Goal: Information Seeking & Learning: Check status

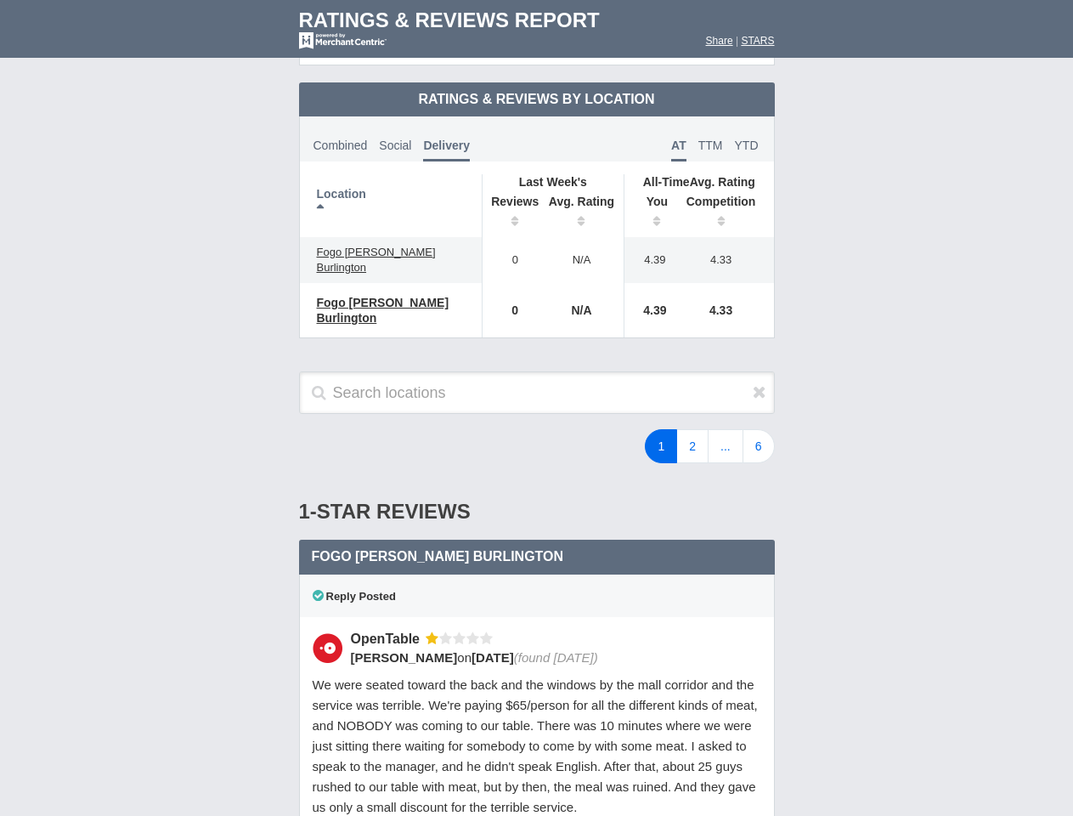
scroll to position [823, 0]
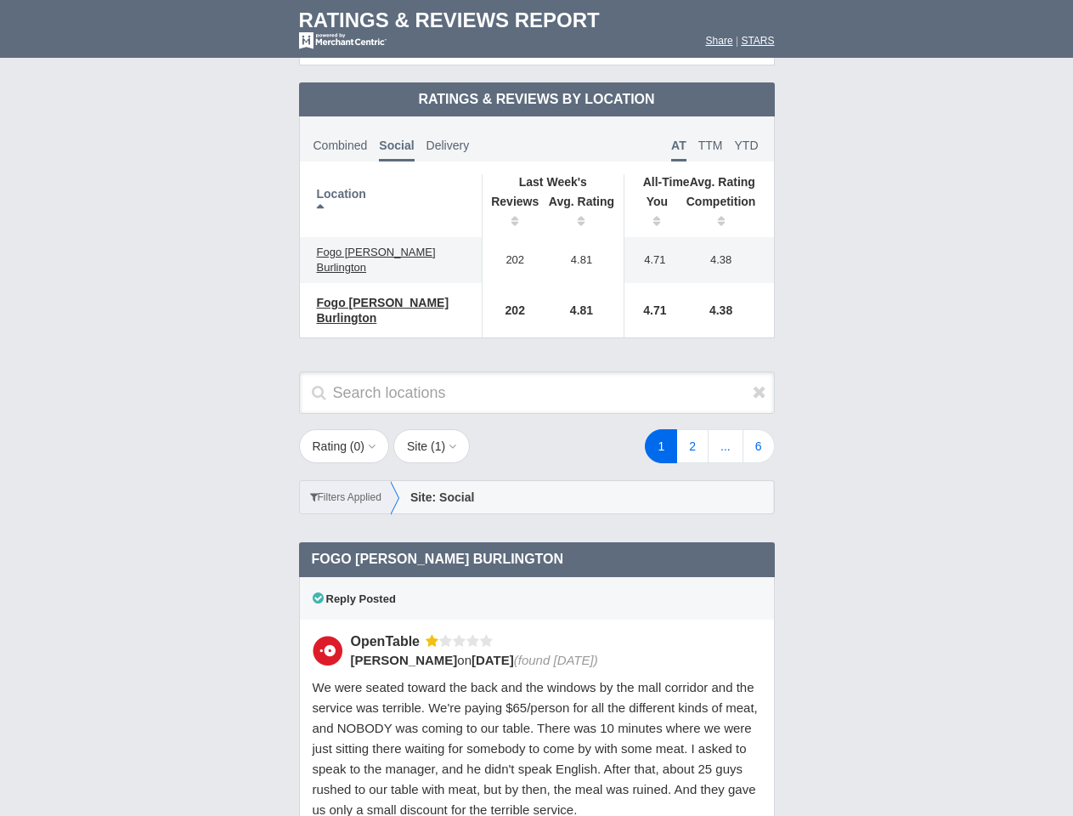
scroll to position [823, 0]
